Goal: Information Seeking & Learning: Learn about a topic

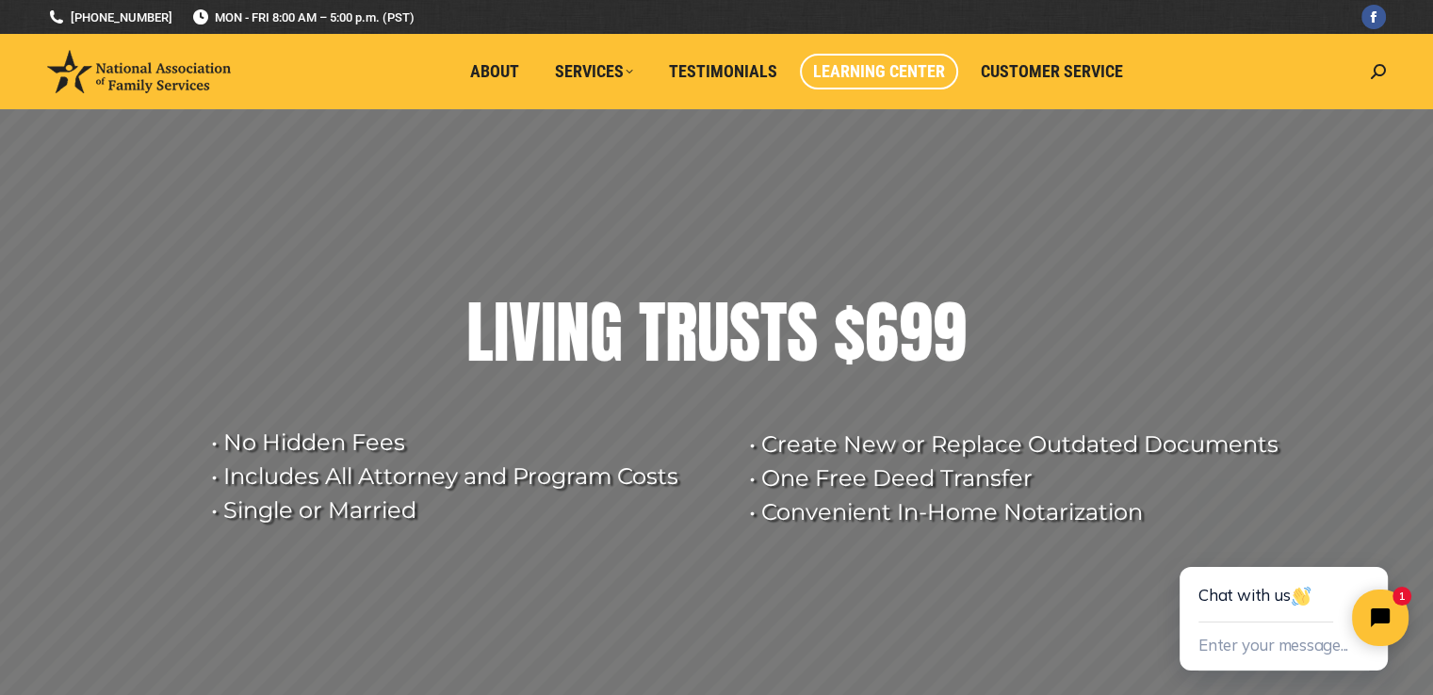
click at [897, 64] on span "Learning Center" at bounding box center [879, 71] width 132 height 21
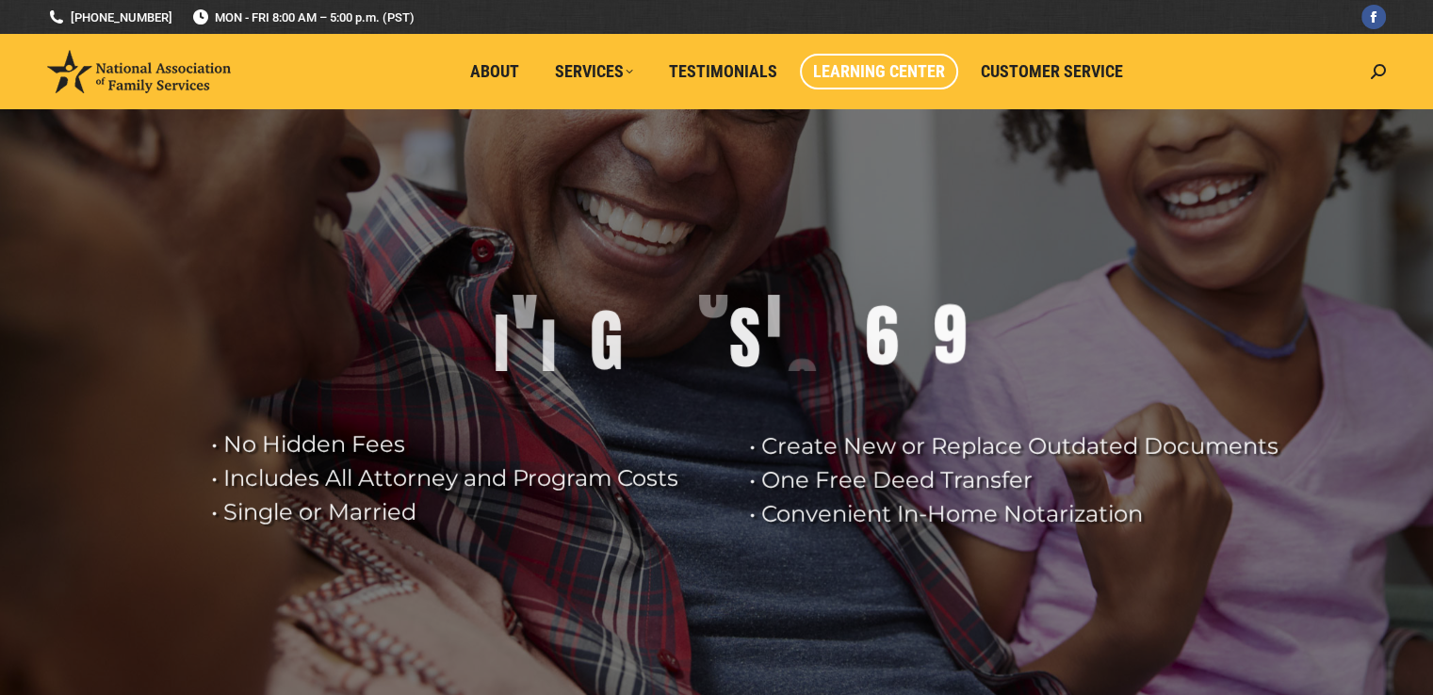
click at [859, 70] on span "Learning Center" at bounding box center [879, 71] width 132 height 21
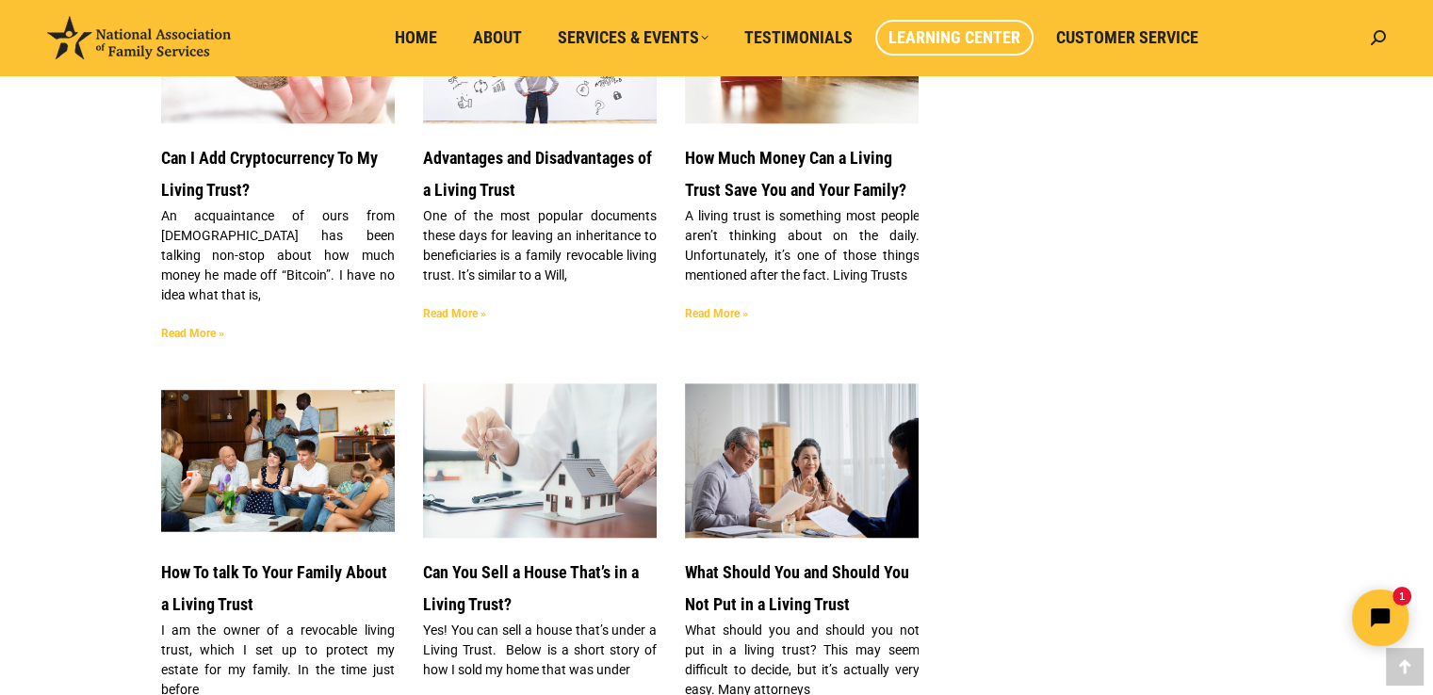
scroll to position [1978, 0]
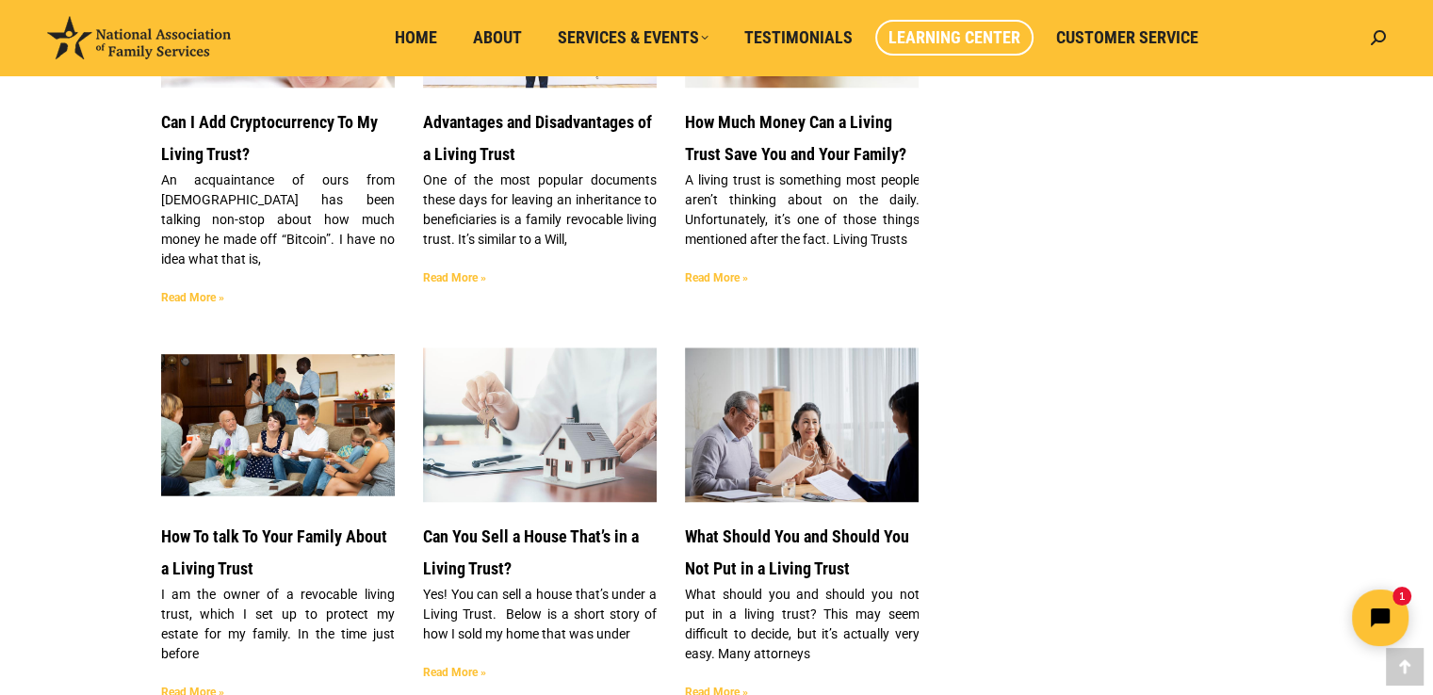
click at [709, 686] on link "Read More »" at bounding box center [716, 692] width 63 height 13
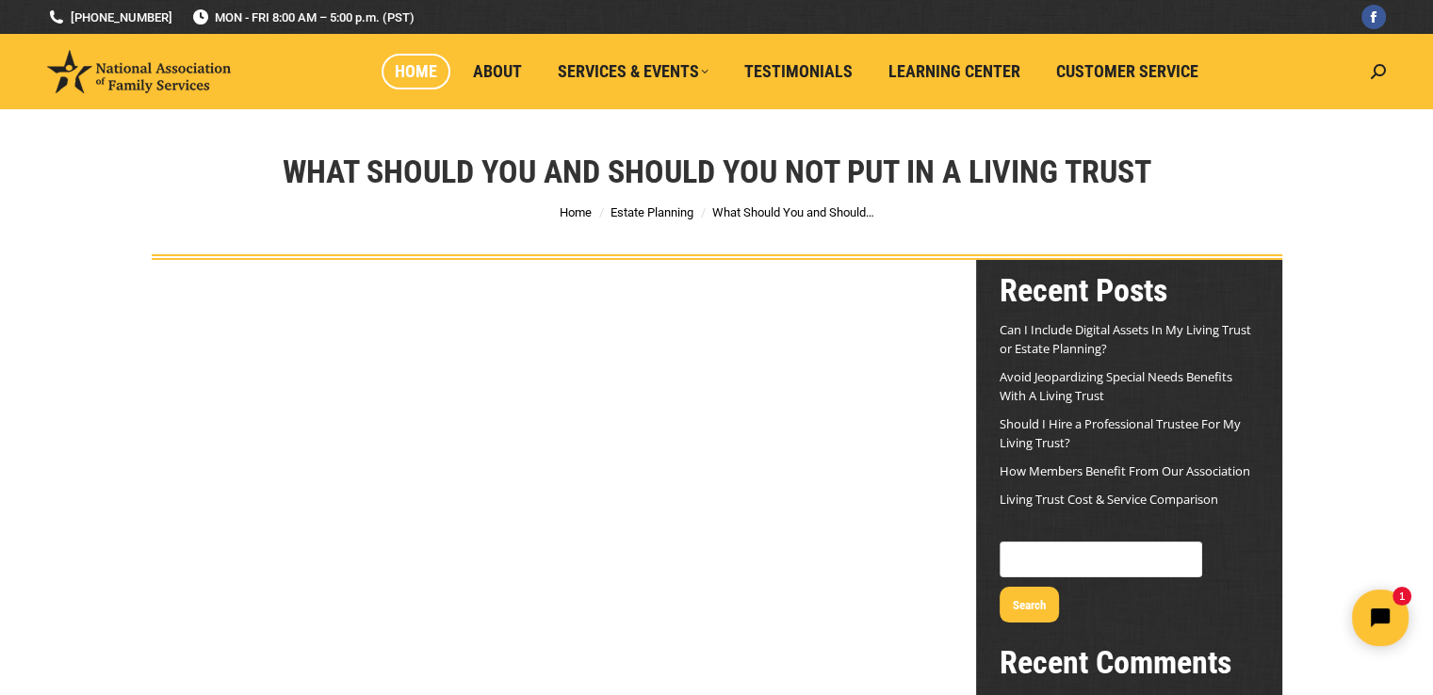
click at [425, 60] on link "Home" at bounding box center [416, 72] width 69 height 36
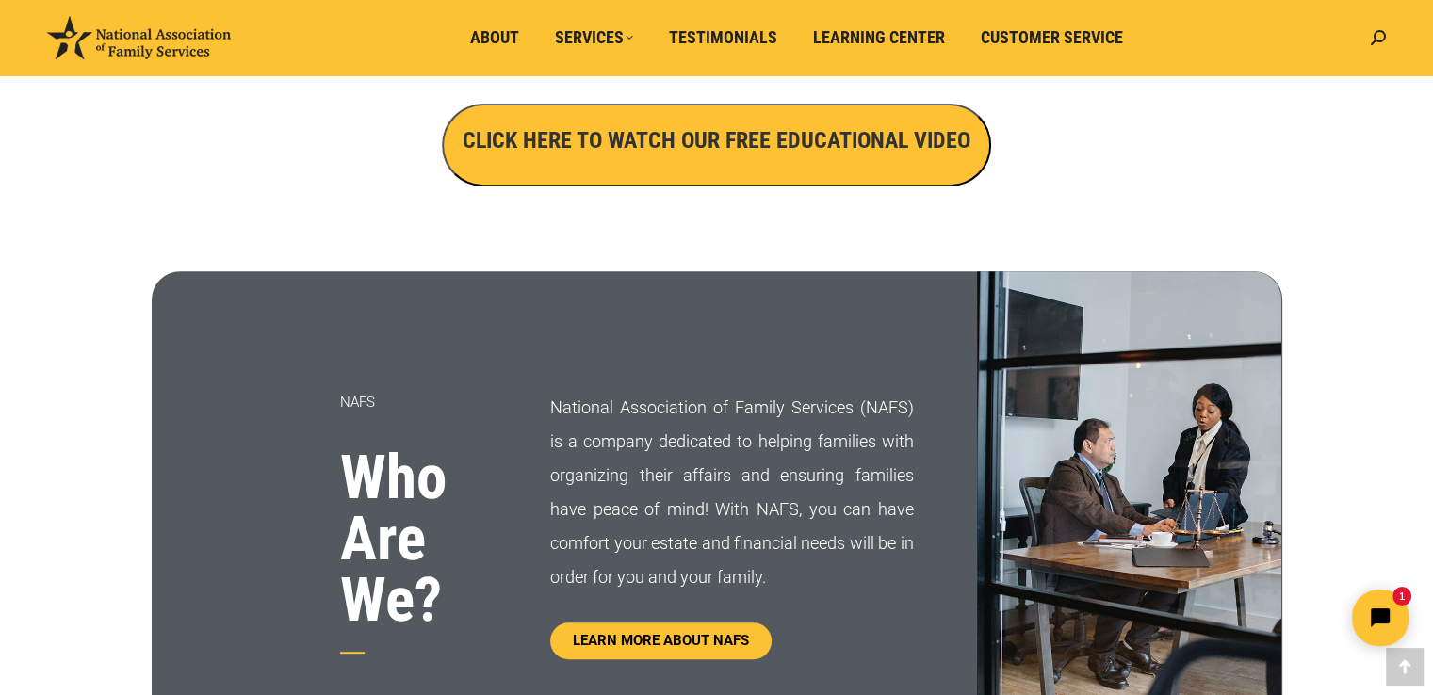
click at [668, 131] on h3 "CLICK HERE TO WATCH OUR FREE EDUCATIONAL VIDEO" at bounding box center [717, 140] width 508 height 32
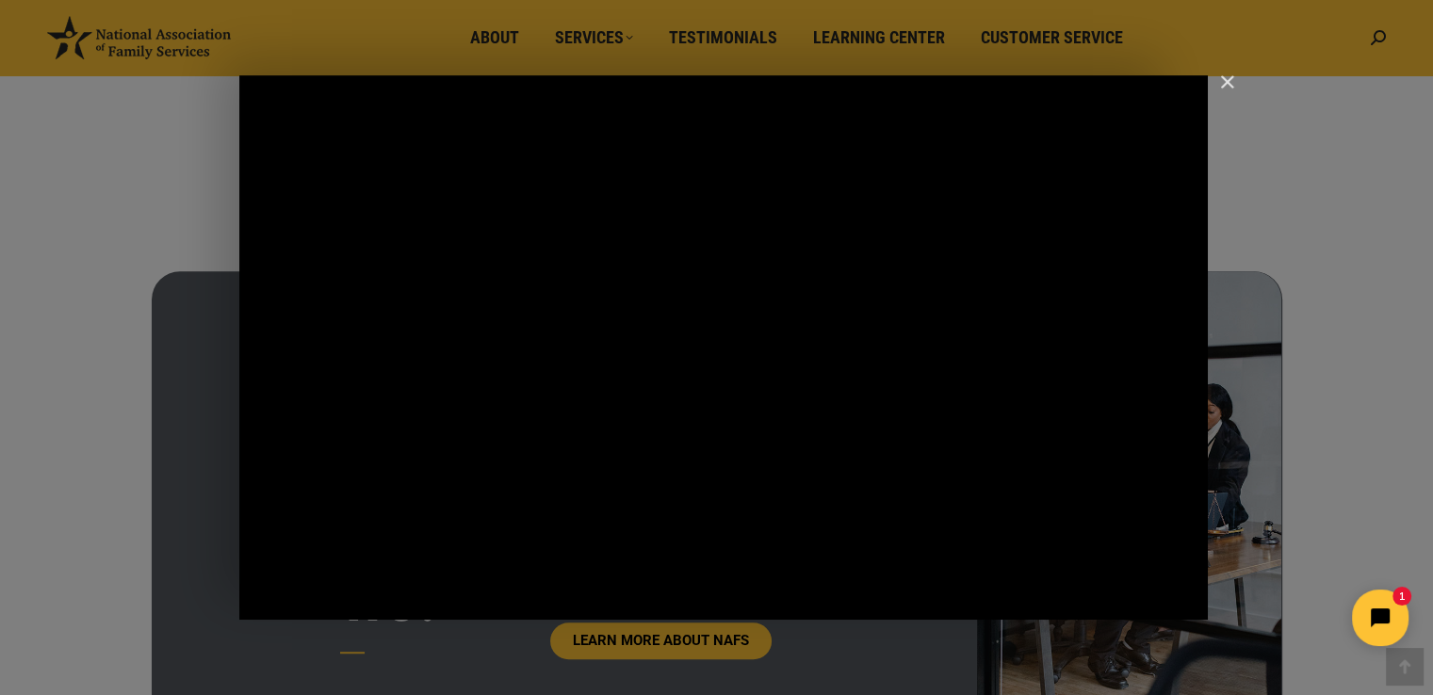
click at [1220, 79] on img "Close" at bounding box center [1219, 90] width 32 height 32
